Goal: Transaction & Acquisition: Obtain resource

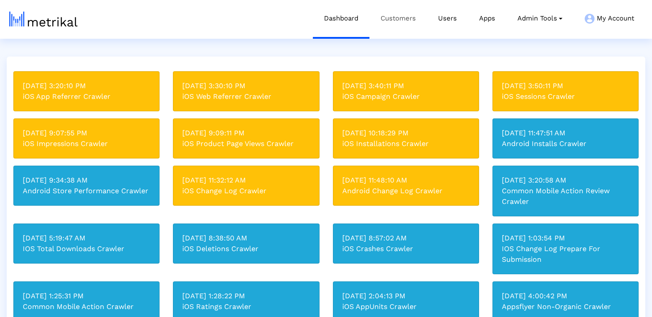
click at [390, 25] on link "Customers" at bounding box center [397, 18] width 57 height 37
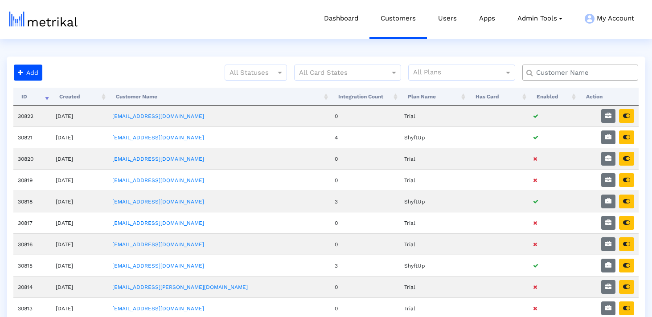
click at [562, 79] on div at bounding box center [580, 73] width 116 height 16
click at [550, 74] on input "text" at bounding box center [582, 72] width 105 height 9
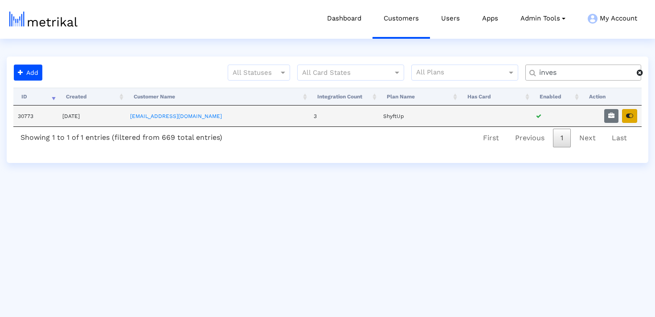
type input "inves"
click at [636, 112] on button "button" at bounding box center [629, 116] width 15 height 14
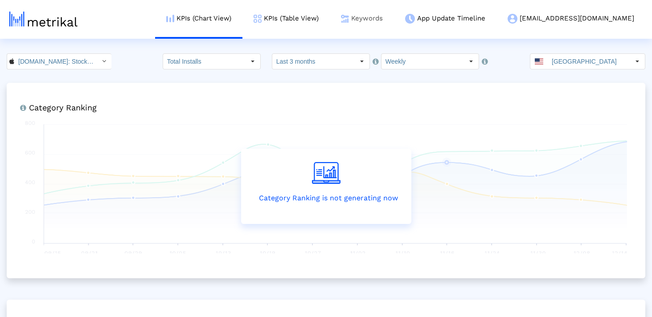
click at [394, 15] on link "Keywords" at bounding box center [362, 18] width 64 height 37
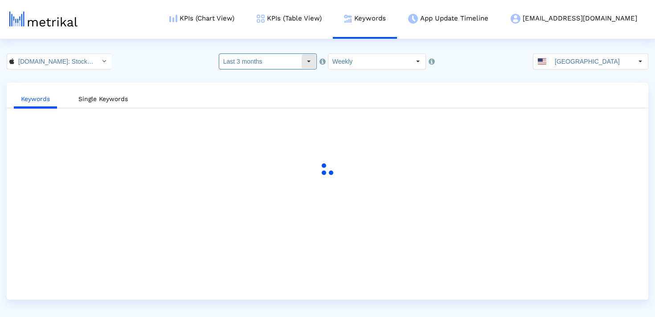
click at [285, 62] on input "Last 3 months" at bounding box center [260, 61] width 82 height 15
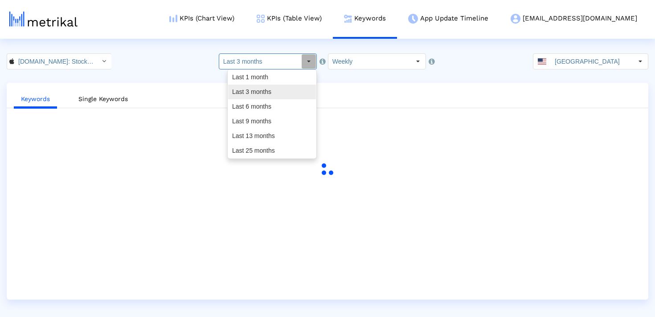
click at [277, 80] on div "Last 1 month" at bounding box center [272, 77] width 88 height 15
type input "Last 1 month"
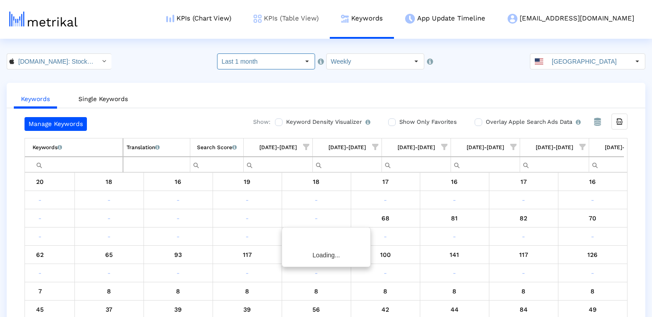
scroll to position [0, 517]
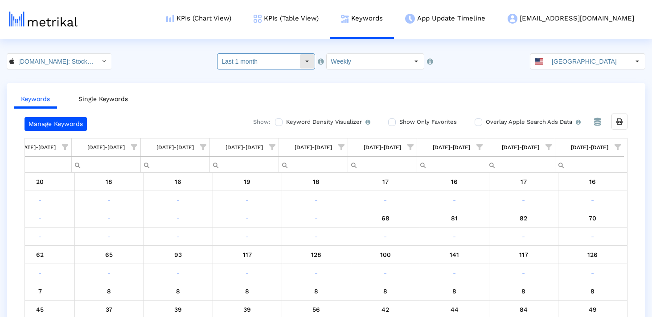
click at [301, 59] on div "Select" at bounding box center [307, 61] width 14 height 14
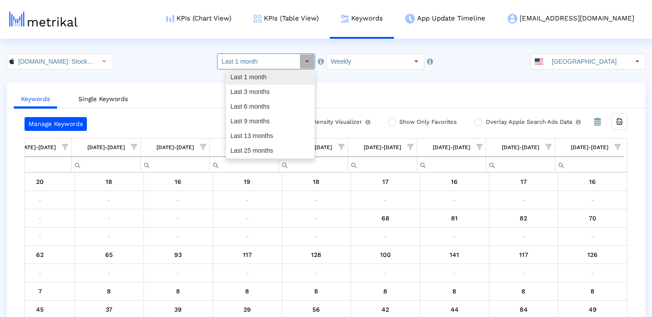
click at [300, 79] on div "Last 1 month" at bounding box center [270, 77] width 88 height 15
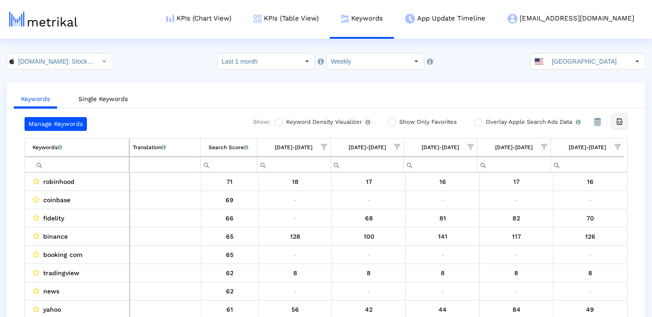
click at [615, 120] on div "Export all data" at bounding box center [619, 121] width 15 height 15
click at [559, 62] on input "United States" at bounding box center [589, 61] width 82 height 15
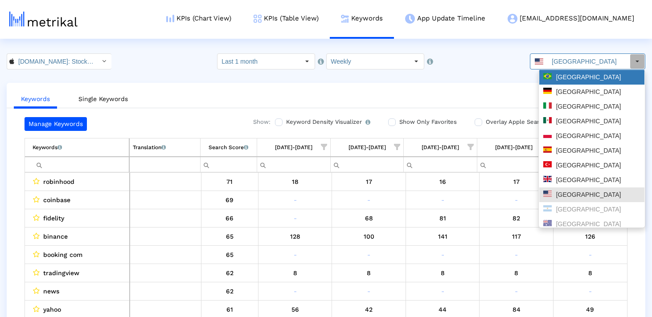
click at [573, 83] on div "Brazil" at bounding box center [591, 77] width 105 height 15
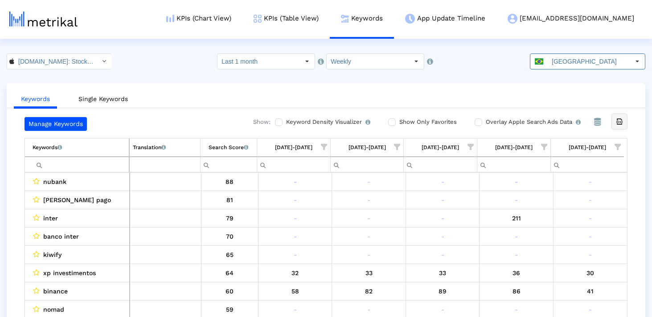
click at [622, 125] on icon "Export all data" at bounding box center [620, 122] width 8 height 8
click at [557, 64] on input "Brazil" at bounding box center [589, 61] width 82 height 15
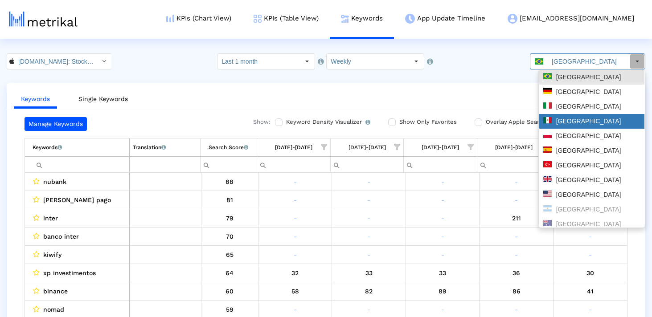
click at [563, 122] on div "Mexico" at bounding box center [591, 121] width 97 height 8
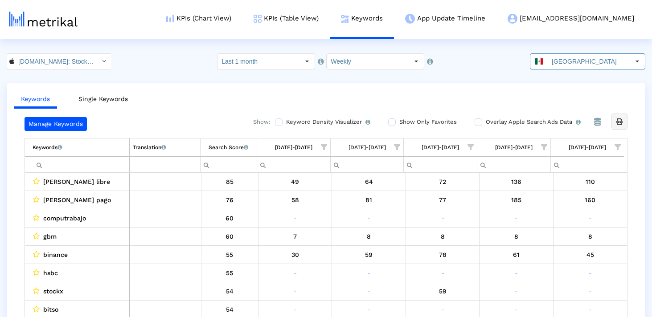
click at [620, 124] on icon "Export all data" at bounding box center [620, 122] width 8 height 8
click at [561, 57] on input "Mexico" at bounding box center [589, 61] width 82 height 15
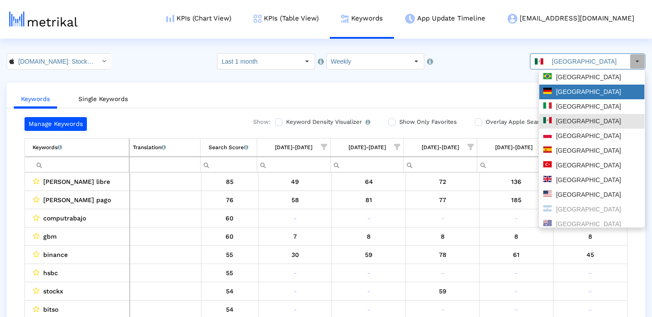
click at [559, 90] on div "Germany" at bounding box center [591, 92] width 97 height 8
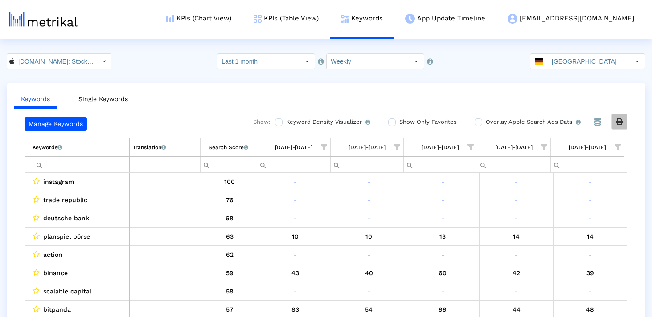
click at [618, 124] on icon "Export all data" at bounding box center [620, 122] width 8 height 8
click at [639, 127] on div "Manage Keywords Show: Keyword Density Visualizer Turn this on to view where and…" at bounding box center [326, 219] width 639 height 205
click at [587, 58] on input "Germany" at bounding box center [589, 61] width 82 height 15
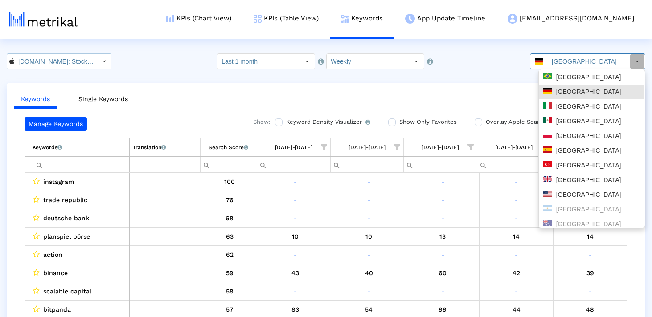
click at [57, 65] on input "Investing.com: Stock Market < 909998122 >" at bounding box center [54, 61] width 80 height 15
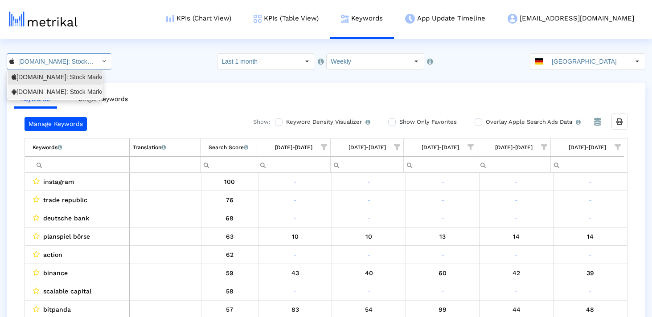
click at [52, 96] on div "Investing.com: Stock Market <com.fusionmedia.investing>" at bounding box center [55, 92] width 94 height 15
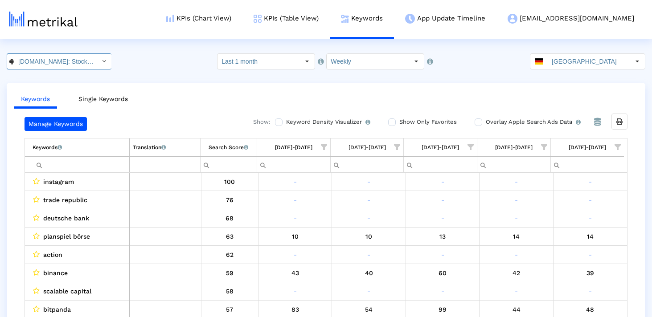
scroll to position [0, 100]
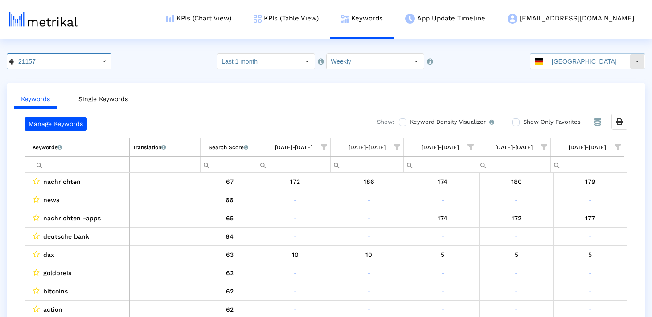
click at [568, 63] on input "Germany" at bounding box center [589, 61] width 82 height 15
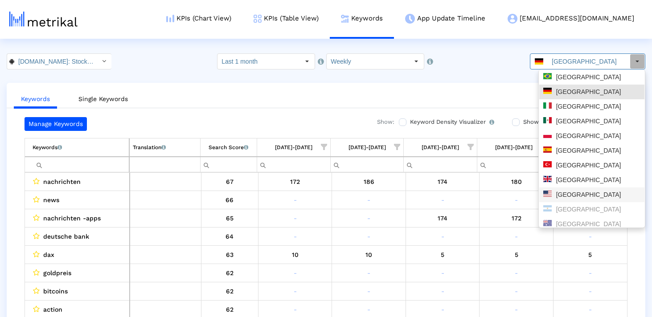
click at [575, 194] on div "United States" at bounding box center [591, 195] width 97 height 8
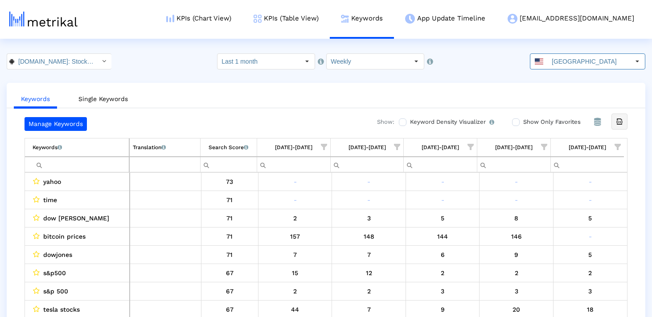
click at [620, 124] on icon "Export all data" at bounding box center [620, 122] width 8 height 8
click at [559, 64] on input "United States" at bounding box center [589, 61] width 82 height 15
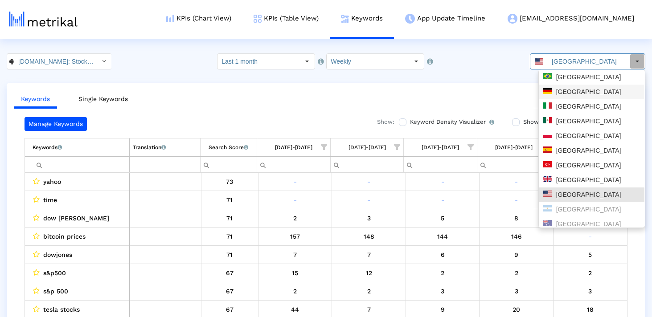
click at [587, 76] on div "Brazil" at bounding box center [591, 77] width 97 height 8
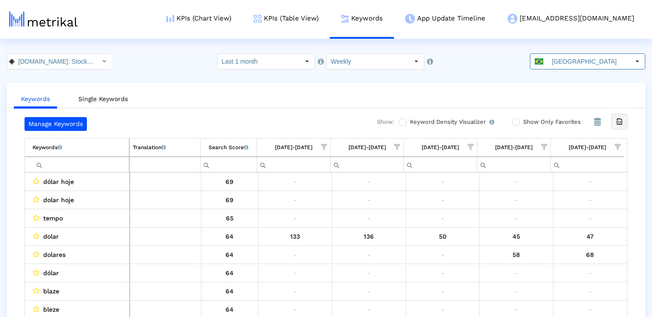
click at [620, 118] on icon "Export all data" at bounding box center [620, 122] width 8 height 8
click at [582, 68] on input "Brazil" at bounding box center [589, 61] width 82 height 15
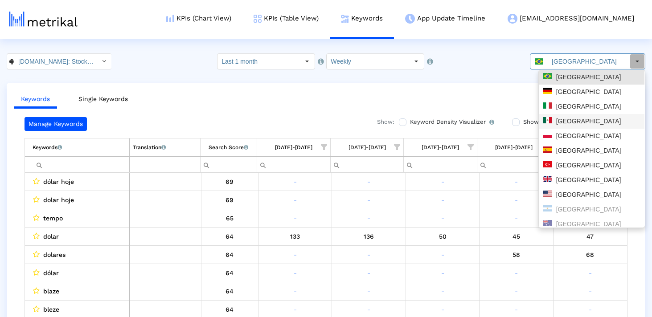
click at [581, 123] on div "Mexico" at bounding box center [591, 121] width 97 height 8
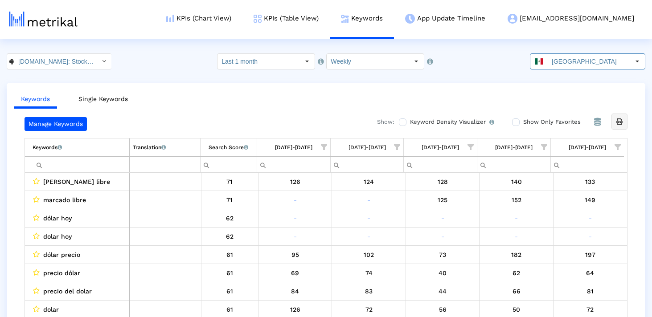
click at [624, 123] on div "Export all data" at bounding box center [619, 121] width 15 height 15
click at [550, 67] on div "Mexico" at bounding box center [579, 61] width 99 height 15
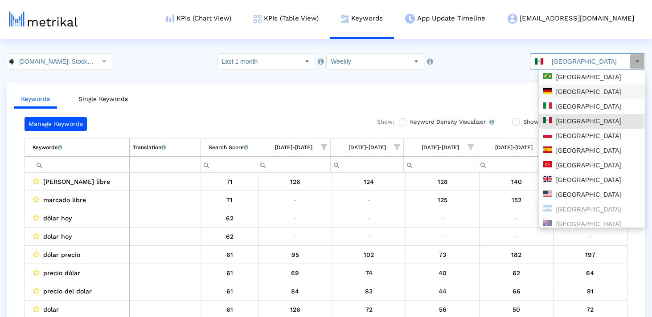
click at [565, 90] on div "Germany" at bounding box center [591, 92] width 97 height 8
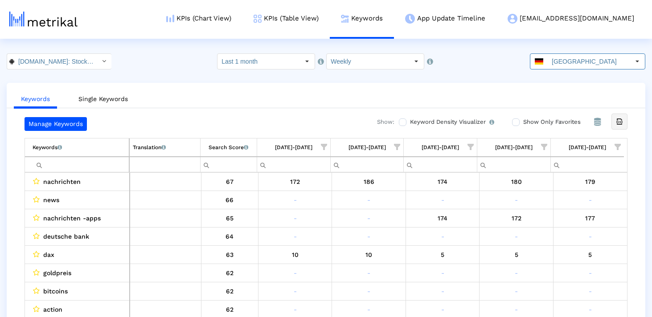
click at [619, 120] on icon "Export all data" at bounding box center [620, 122] width 8 height 8
